Goal: Task Accomplishment & Management: Use online tool/utility

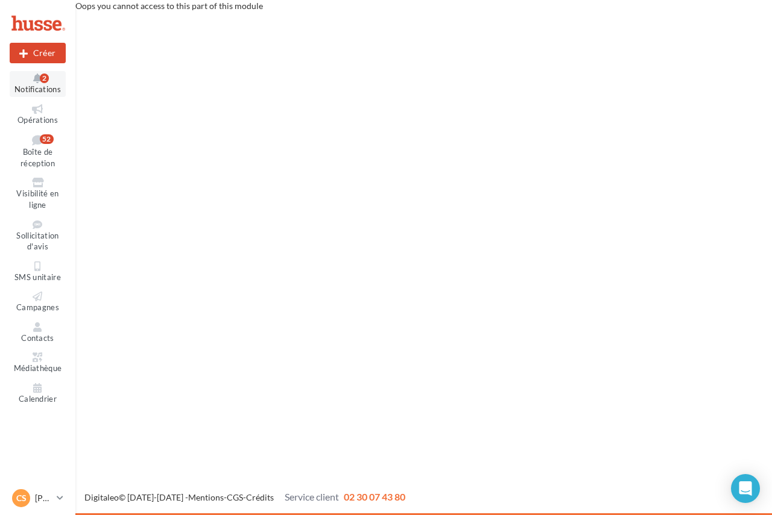
click at [40, 85] on span "Notifications" at bounding box center [37, 89] width 46 height 10
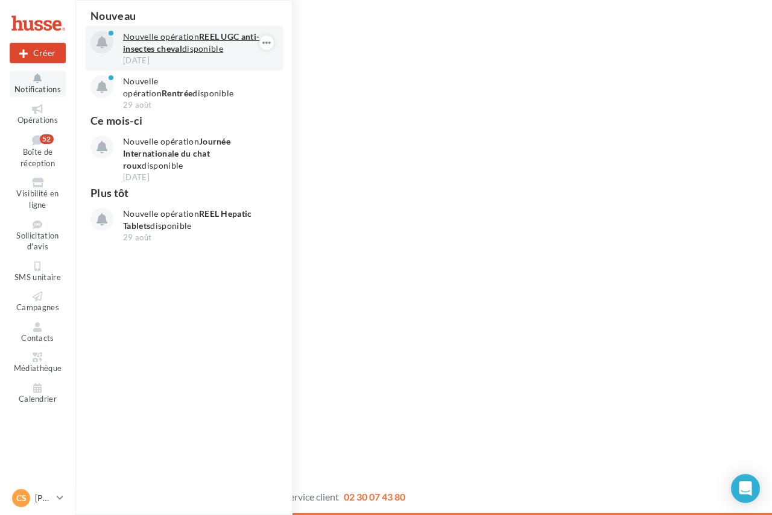
click at [154, 43] on strong "REEL UGC anti-insectes cheval" at bounding box center [191, 42] width 136 height 22
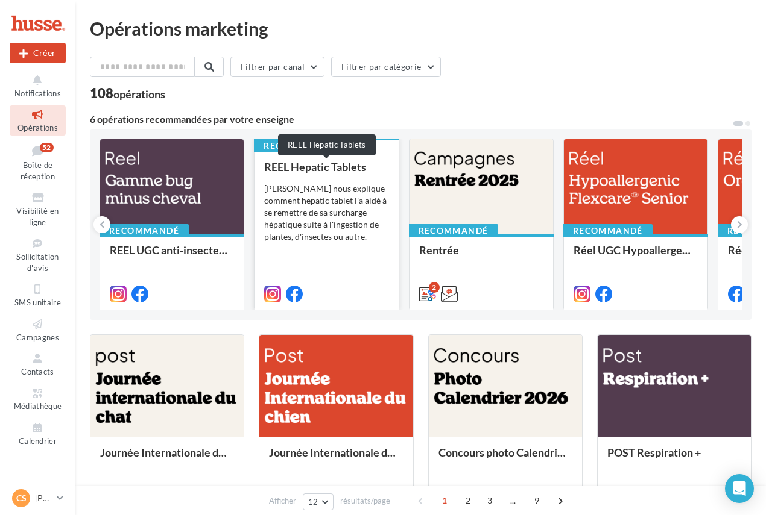
click at [332, 165] on div "REEL Hepatic Tablets" at bounding box center [326, 167] width 124 height 12
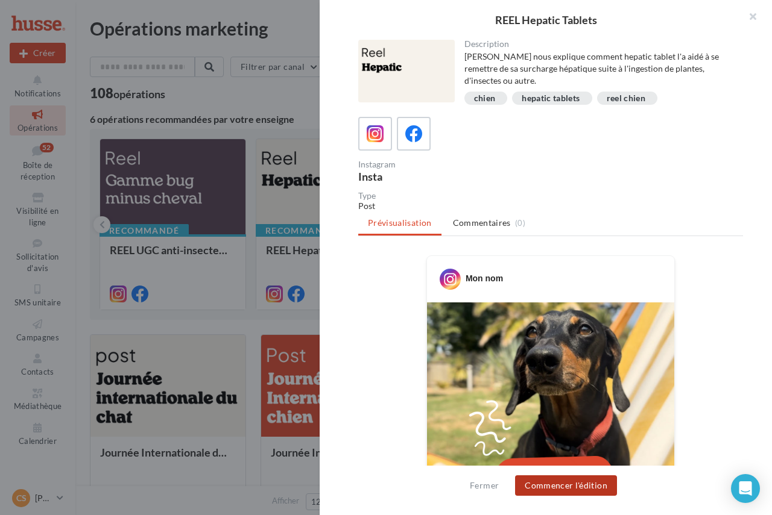
click at [596, 493] on button "Commencer l'édition" at bounding box center [566, 486] width 102 height 20
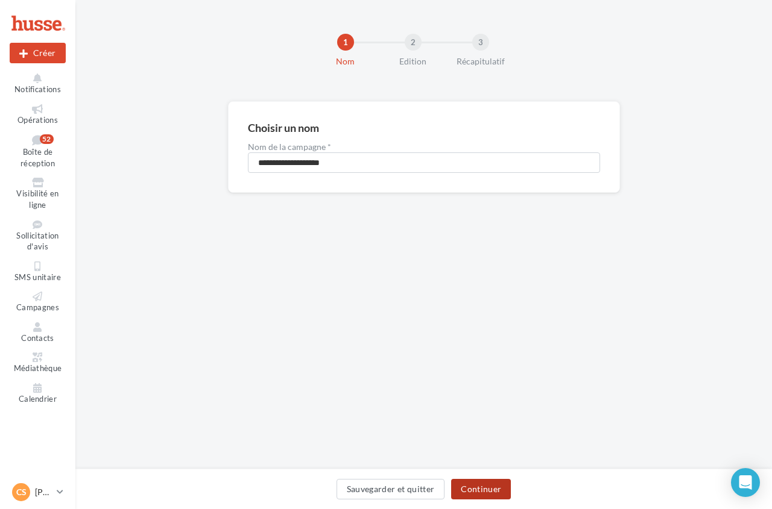
click at [482, 492] on button "Continuer" at bounding box center [481, 489] width 60 height 20
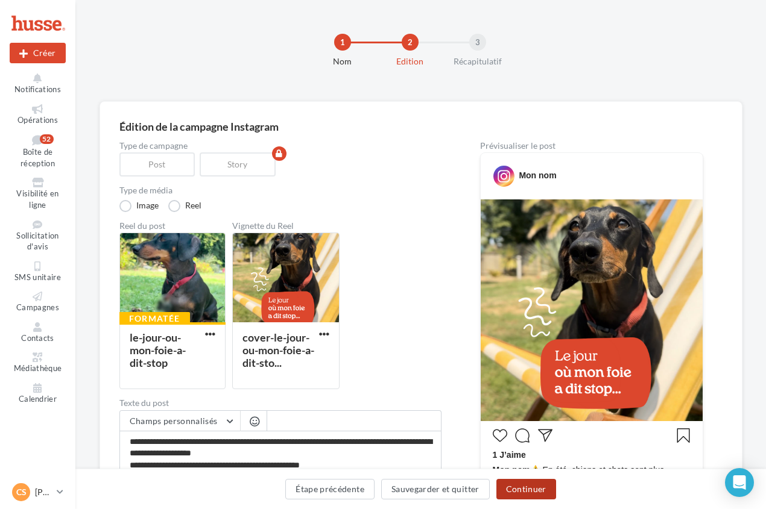
click at [520, 488] on button "Continuer" at bounding box center [526, 489] width 60 height 20
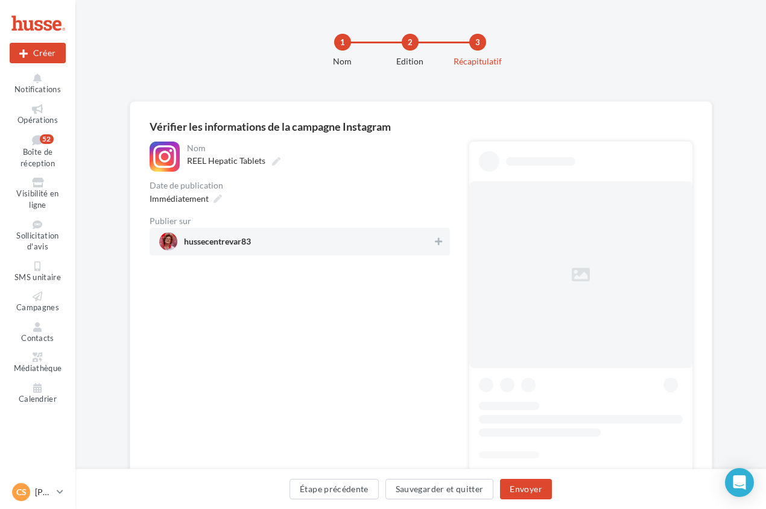
click at [251, 244] on span "hussecentrevar83" at bounding box center [217, 244] width 67 height 13
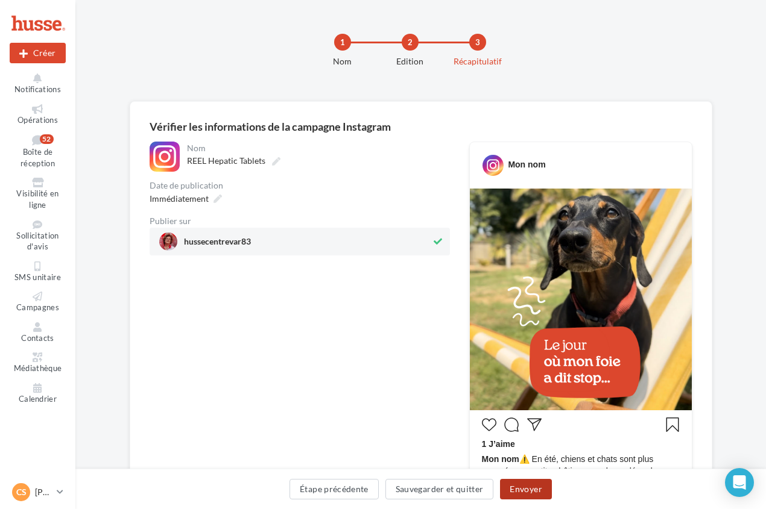
click at [534, 483] on button "Envoyer" at bounding box center [525, 489] width 51 height 20
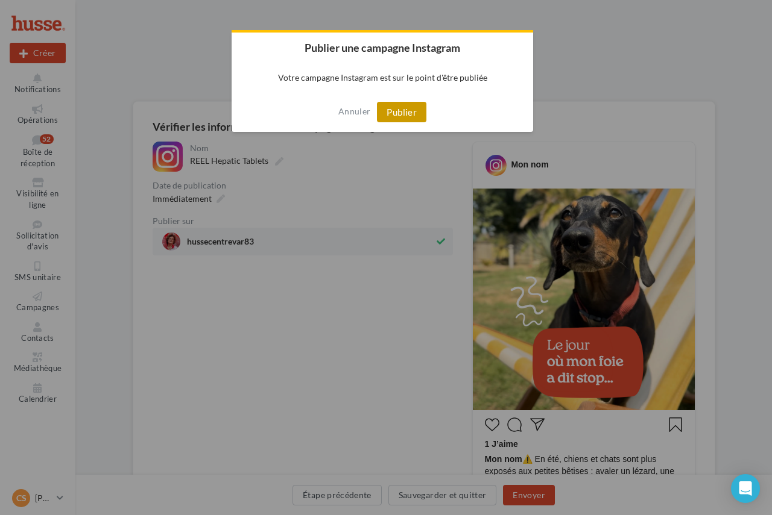
click at [405, 112] on button "Publier" at bounding box center [401, 112] width 49 height 20
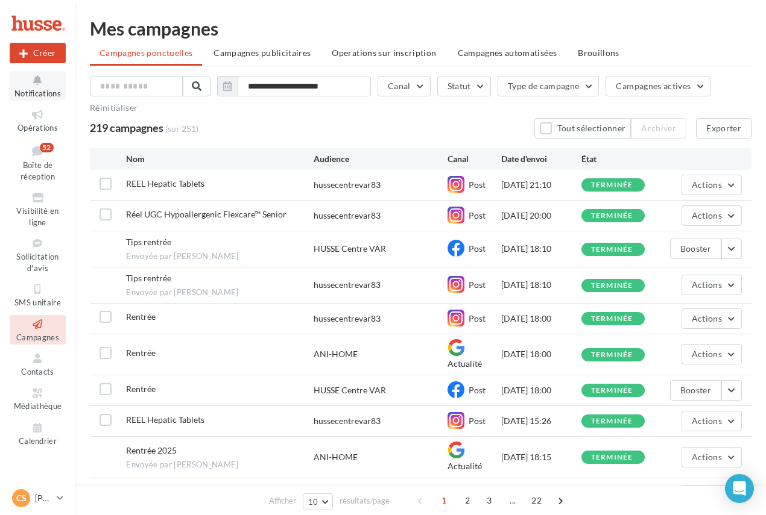
click at [37, 86] on icon at bounding box center [37, 81] width 49 height 14
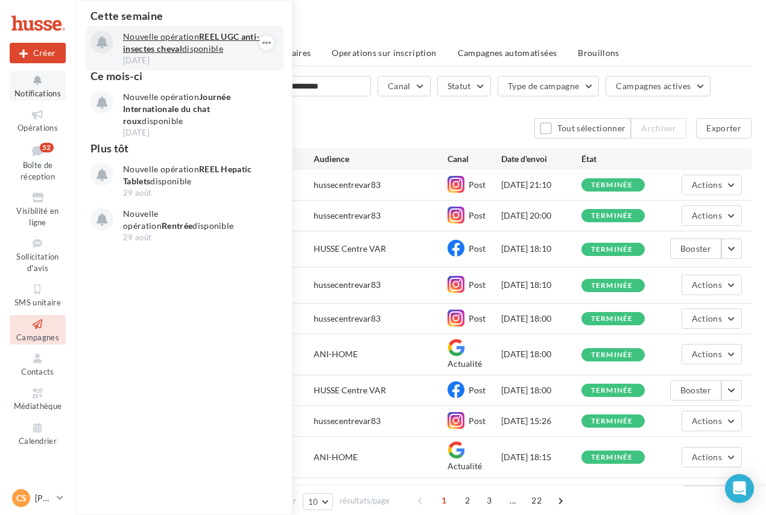
click at [167, 47] on strong "REEL UGC anti-insectes cheval" at bounding box center [191, 42] width 136 height 22
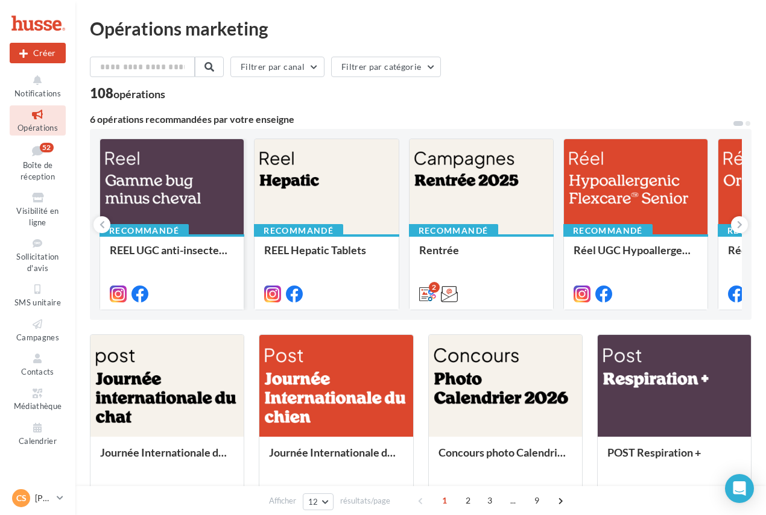
click at [189, 165] on div at bounding box center [171, 187] width 143 height 96
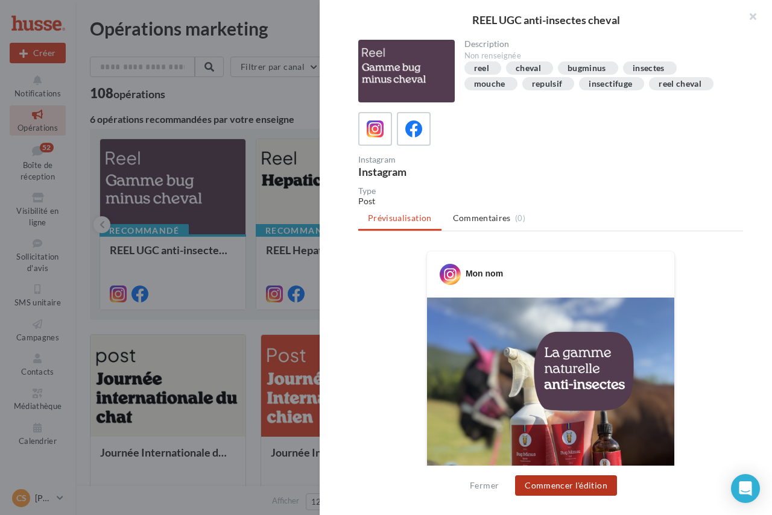
click at [578, 481] on button "Commencer l'édition" at bounding box center [566, 486] width 102 height 20
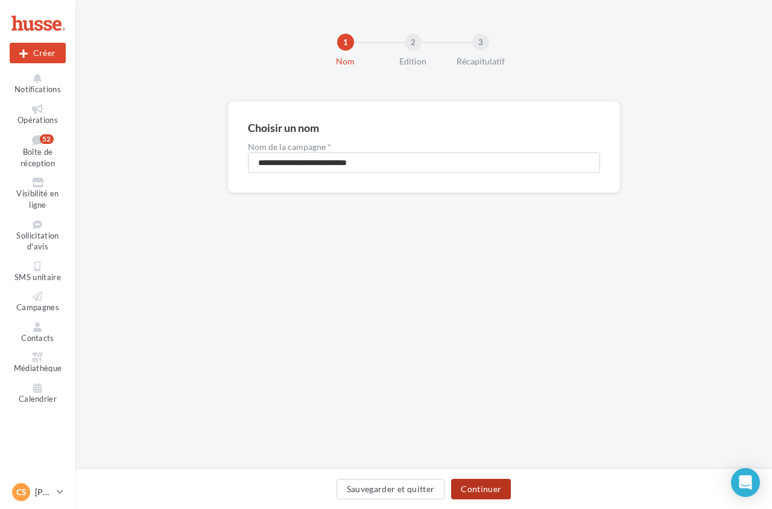
click at [479, 489] on button "Continuer" at bounding box center [481, 489] width 60 height 20
click at [492, 491] on button "Continuer" at bounding box center [481, 489] width 60 height 20
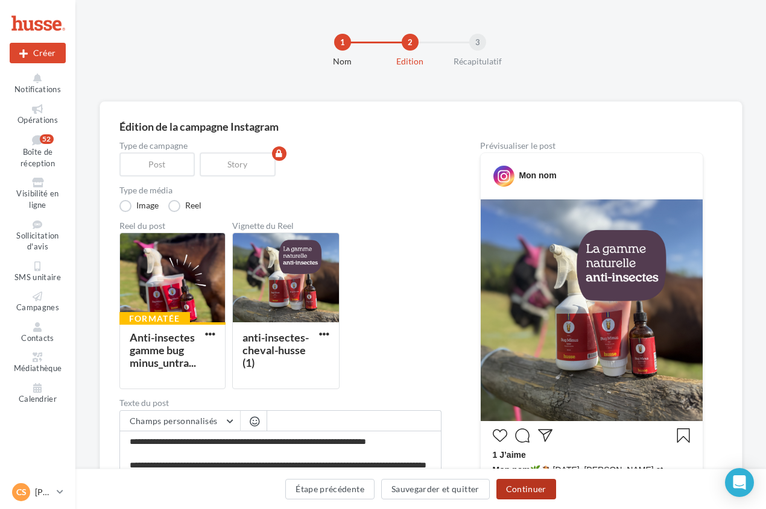
click at [509, 482] on button "Continuer" at bounding box center [526, 489] width 60 height 20
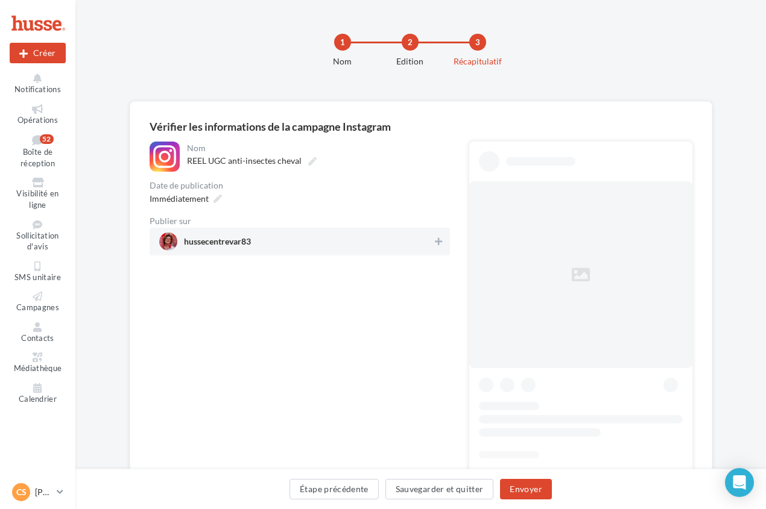
click at [248, 243] on span "hussecentrevar83" at bounding box center [217, 244] width 67 height 13
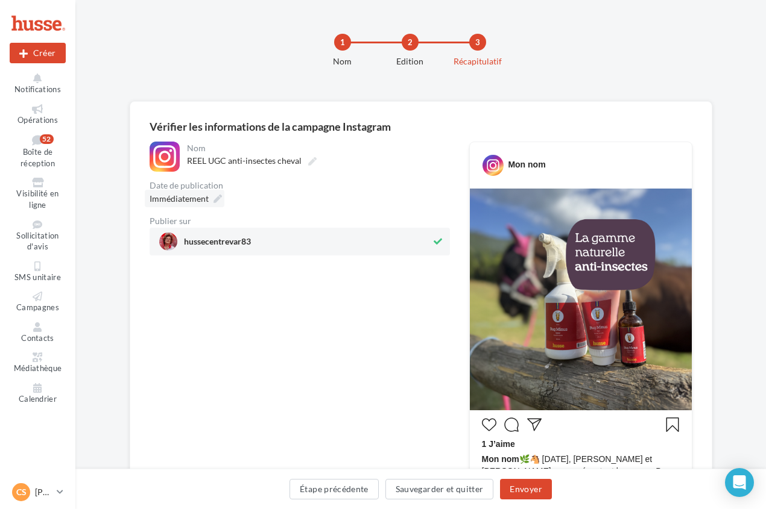
click at [192, 198] on span "Immédiatement" at bounding box center [179, 199] width 59 height 10
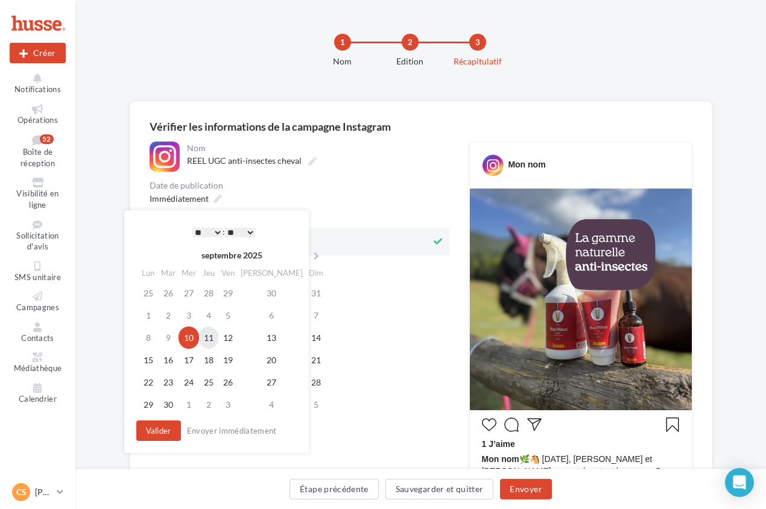
click at [217, 336] on td "11" at bounding box center [208, 338] width 19 height 22
click at [199, 234] on select "* * * * * * * * * * ** ** ** ** ** ** ** ** ** ** ** ** ** **" at bounding box center [207, 233] width 30 height 10
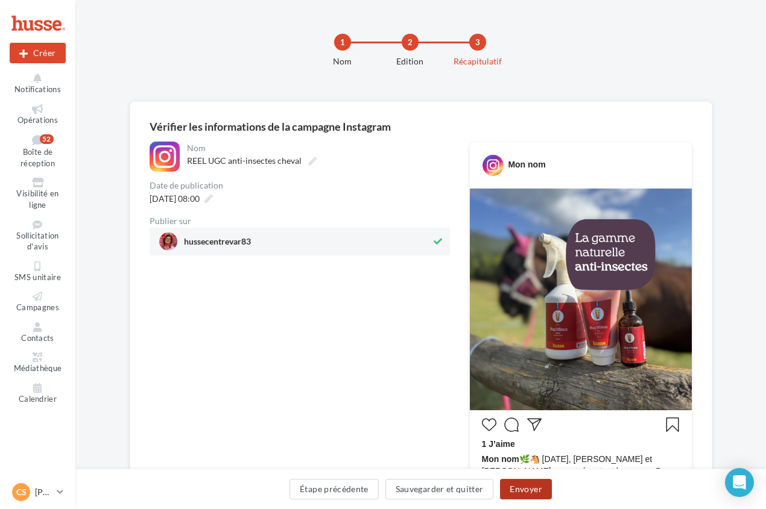
click at [518, 492] on button "Envoyer" at bounding box center [525, 489] width 51 height 20
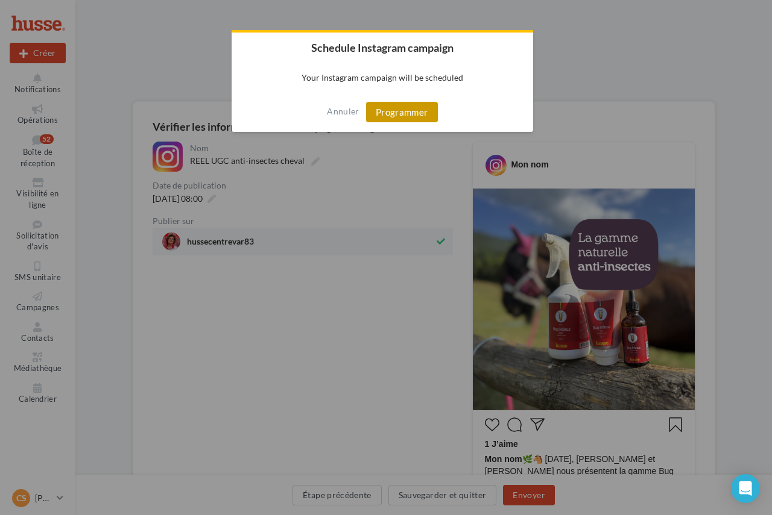
click at [421, 113] on button "Programmer" at bounding box center [402, 112] width 72 height 20
